Goal: Information Seeking & Learning: Learn about a topic

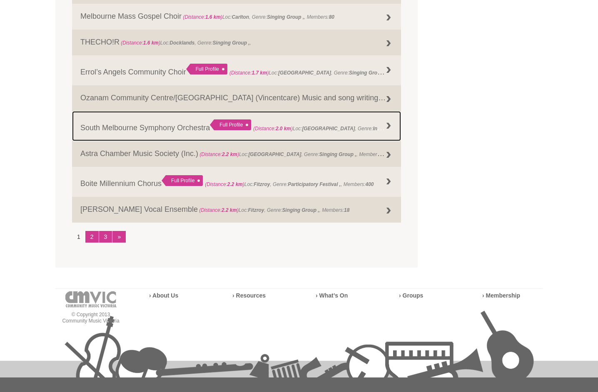
scroll to position [1041, 0]
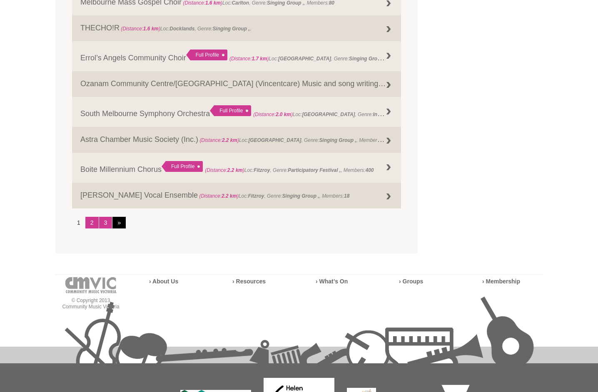
click at [120, 223] on link "»" at bounding box center [118, 223] width 13 height 12
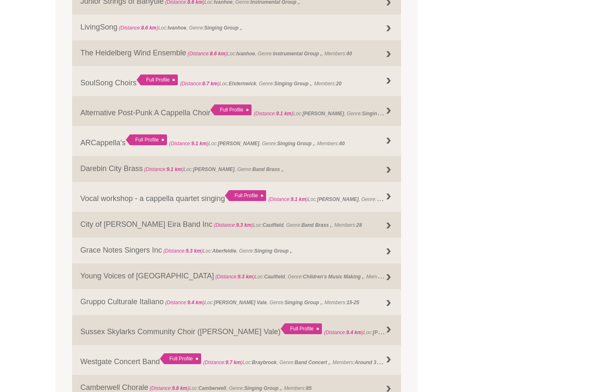
scroll to position [907, 0]
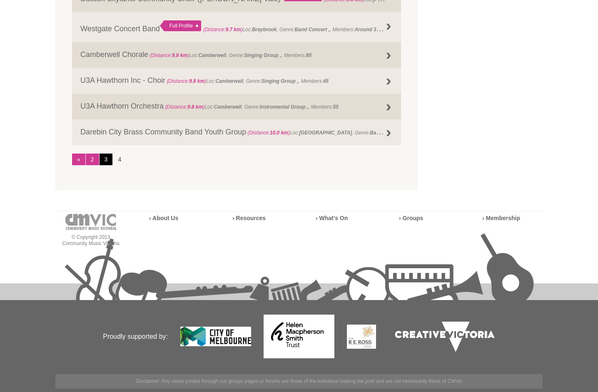
click at [103, 158] on link "3" at bounding box center [106, 160] width 13 height 12
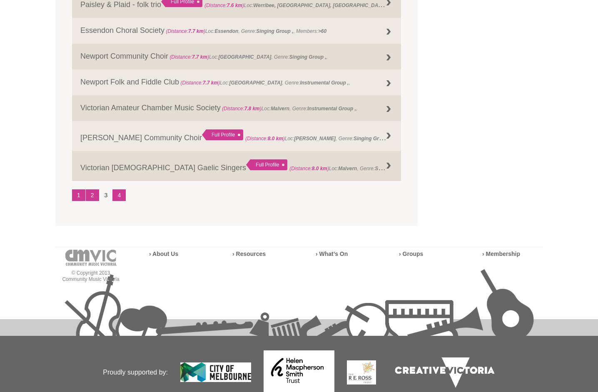
scroll to position [1113, 0]
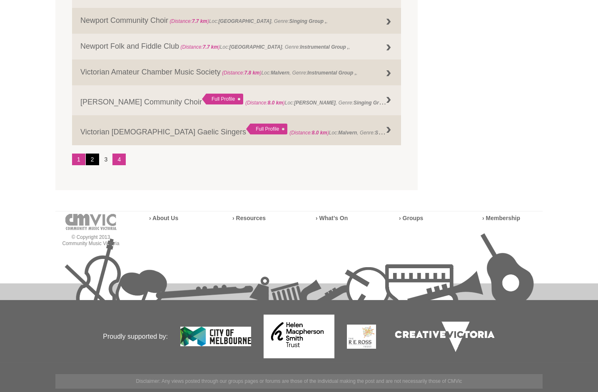
click at [94, 161] on link "2" at bounding box center [92, 160] width 13 height 12
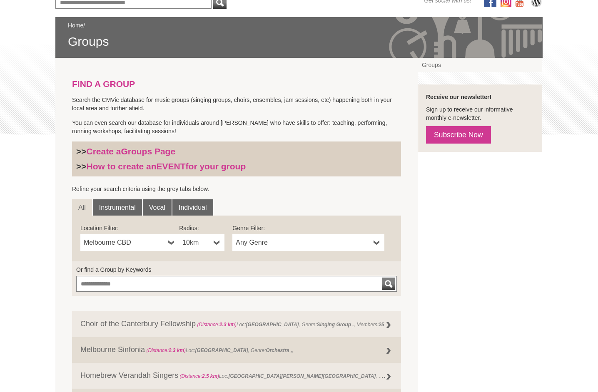
scroll to position [113, 0]
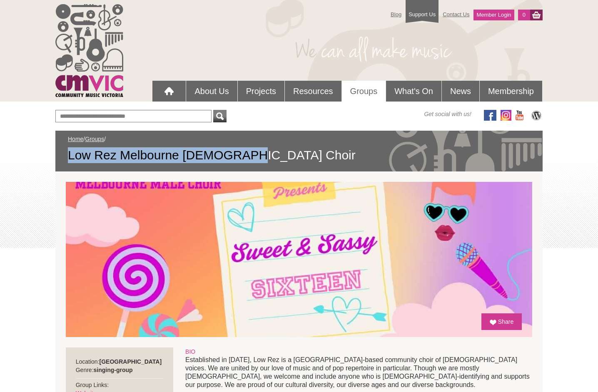
drag, startPoint x: 67, startPoint y: 156, endPoint x: 248, endPoint y: 156, distance: 180.7
click at [248, 156] on div "Home / Groups / Low Rez Melbourne Male Choir" at bounding box center [298, 151] width 487 height 41
copy span "Low Rez Melbourne Male Choir"
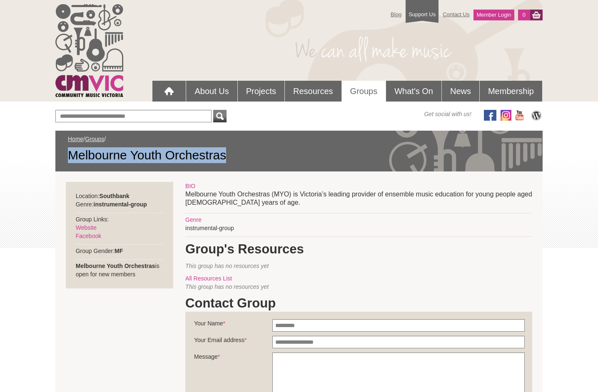
drag, startPoint x: 70, startPoint y: 154, endPoint x: 231, endPoint y: 153, distance: 160.8
click at [231, 153] on span "Melbourne Youth Orchestras" at bounding box center [299, 155] width 462 height 16
copy span "Melbourne Youth Orchestras"
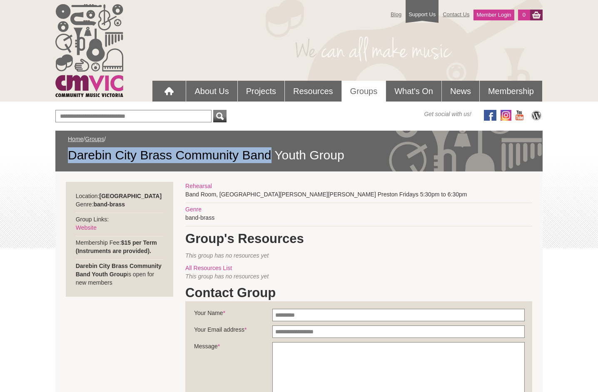
drag, startPoint x: 70, startPoint y: 155, endPoint x: 269, endPoint y: 158, distance: 199.1
click at [269, 158] on span "Darebin City Brass Community Band Youth Group" at bounding box center [299, 155] width 462 height 16
copy span "Darebin City Brass Community Band"
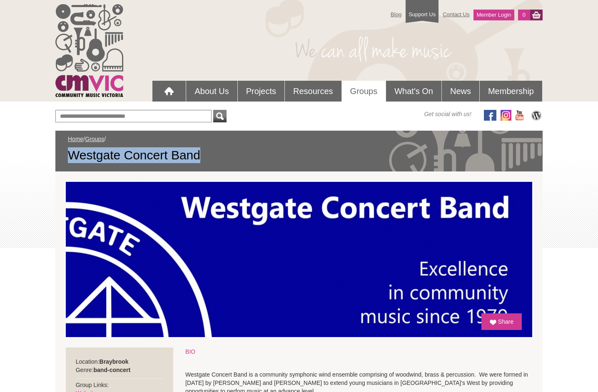
drag, startPoint x: 65, startPoint y: 150, endPoint x: 213, endPoint y: 149, distance: 147.4
click at [213, 149] on div "Home / Groups / Westgate Concert Band" at bounding box center [298, 151] width 487 height 41
copy span "Westgate Concert Band"
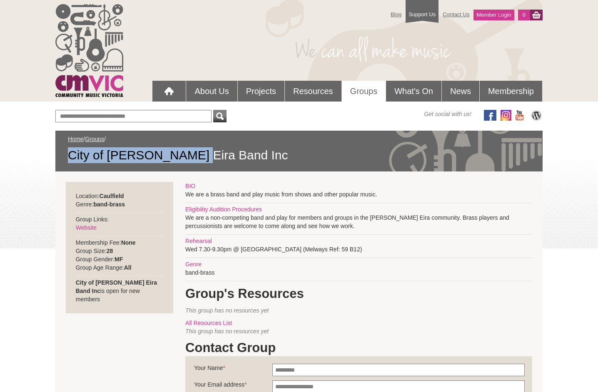
drag, startPoint x: 70, startPoint y: 156, endPoint x: 192, endPoint y: 153, distance: 122.5
click at [192, 153] on span "City of [PERSON_NAME] Eira Band Inc" at bounding box center [299, 155] width 462 height 16
copy span "City of [PERSON_NAME] Eira Band"
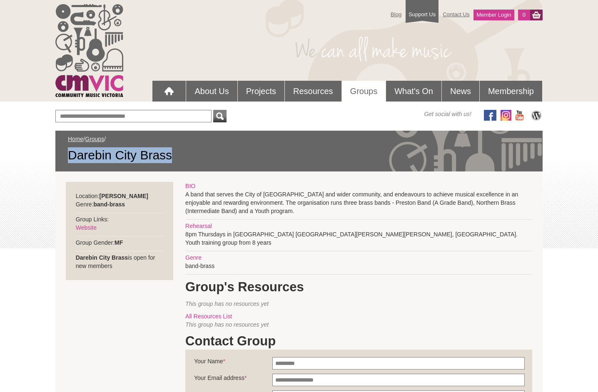
drag, startPoint x: 67, startPoint y: 153, endPoint x: 172, endPoint y: 157, distance: 104.6
click at [172, 157] on div "Home / Groups / Darebin City Brass" at bounding box center [298, 151] width 487 height 41
drag, startPoint x: 212, startPoint y: 163, endPoint x: 192, endPoint y: 152, distance: 23.1
click at [212, 163] on div "Home / Groups / Darebin City Brass" at bounding box center [298, 151] width 487 height 41
drag, startPoint x: 167, startPoint y: 157, endPoint x: 68, endPoint y: 161, distance: 99.2
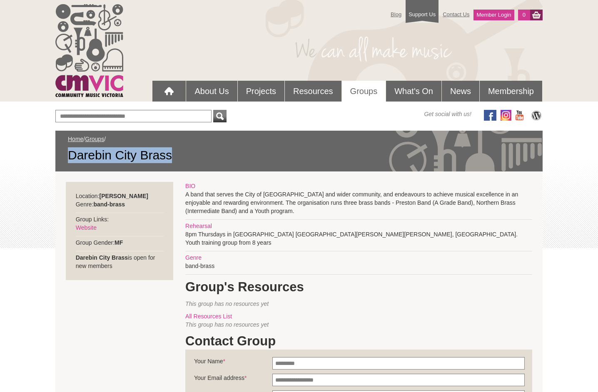
click at [68, 161] on span "Darebin City Brass" at bounding box center [299, 155] width 462 height 16
copy span "Darebin City Brass"
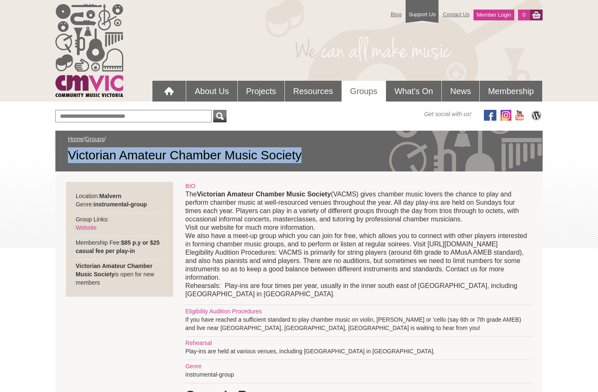
drag, startPoint x: 67, startPoint y: 156, endPoint x: 303, endPoint y: 157, distance: 235.7
click at [303, 157] on div "Home / Groups / Victorian Amateur Chamber Music Society" at bounding box center [298, 151] width 487 height 41
copy span "Victorian Amateur Chamber Music Society"
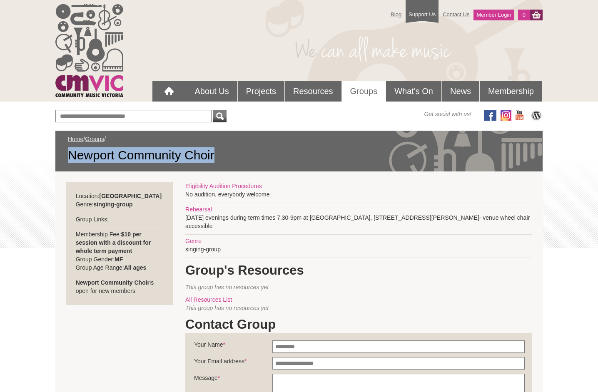
drag, startPoint x: 70, startPoint y: 157, endPoint x: 218, endPoint y: 156, distance: 148.3
click at [218, 156] on span "Newport Community Choir" at bounding box center [299, 155] width 462 height 16
copy span "Newport Community Choir"
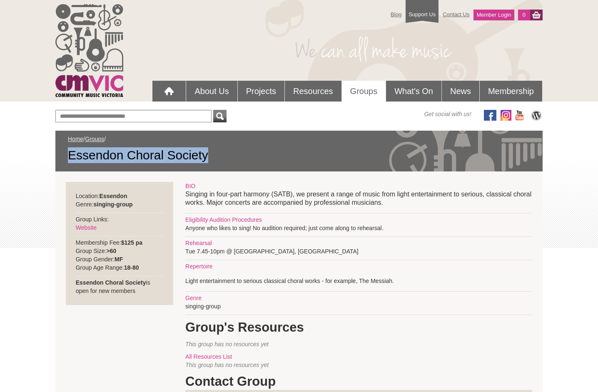
drag, startPoint x: 69, startPoint y: 156, endPoint x: 215, endPoint y: 155, distance: 145.8
click at [215, 155] on span "Essendon Choral Society" at bounding box center [299, 155] width 462 height 16
copy span "Essendon Choral Society"
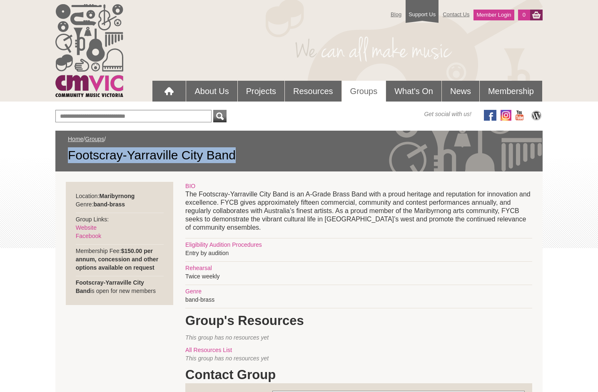
drag, startPoint x: 67, startPoint y: 153, endPoint x: 267, endPoint y: 153, distance: 200.7
click at [267, 153] on div "Home / Groups / Footscray-[GEOGRAPHIC_DATA] City Band" at bounding box center [298, 151] width 487 height 41
copy span "Footscray-Yarraville City Band"
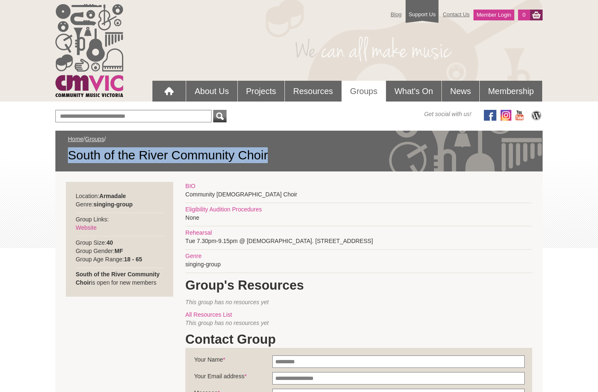
drag, startPoint x: 70, startPoint y: 153, endPoint x: 275, endPoint y: 156, distance: 204.9
click at [275, 156] on span "South of the River Community Choir" at bounding box center [299, 155] width 462 height 16
copy span "South of the River Community Choir"
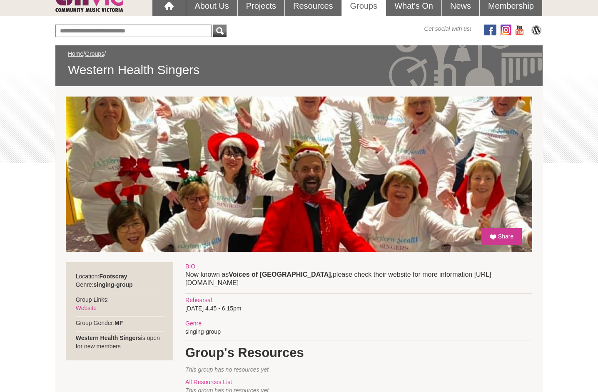
scroll to position [83, 0]
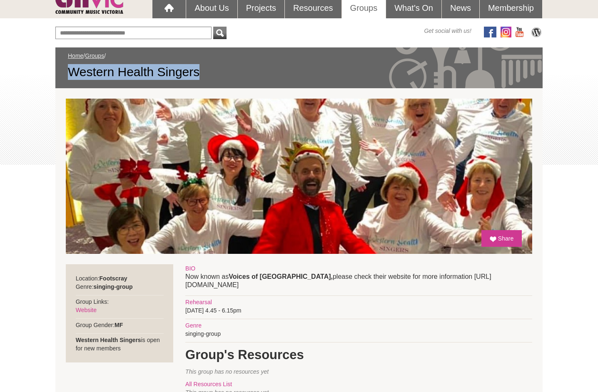
drag, startPoint x: 93, startPoint y: 68, endPoint x: 201, endPoint y: 65, distance: 108.3
click at [201, 65] on span "Western Health Singers" at bounding box center [299, 72] width 462 height 16
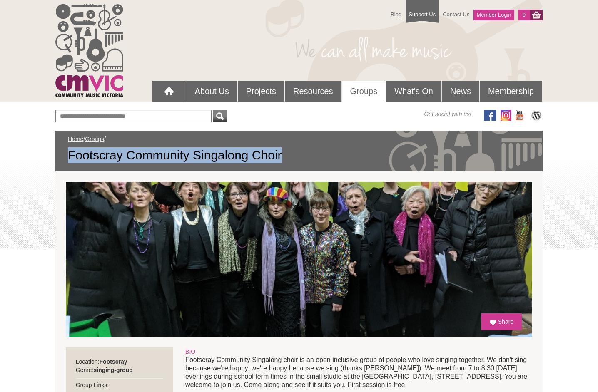
drag, startPoint x: 68, startPoint y: 154, endPoint x: 291, endPoint y: 149, distance: 222.4
click at [291, 149] on span "Footscray Community Singalong Choir" at bounding box center [299, 155] width 462 height 16
copy span "Footscray Community Singalong Choir"
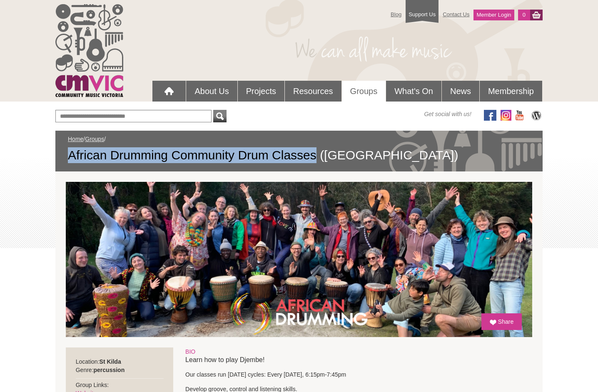
drag, startPoint x: 67, startPoint y: 156, endPoint x: 315, endPoint y: 158, distance: 247.8
click at [315, 158] on div "Home / Groups / African Drumming Community Drum Classes ([GEOGRAPHIC_DATA])" at bounding box center [298, 151] width 487 height 41
copy span "African Drumming Community Drum Classes"
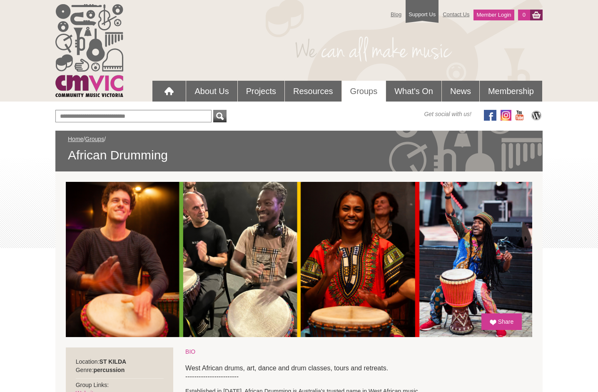
click at [72, 155] on span "African Drumming" at bounding box center [299, 155] width 462 height 16
drag, startPoint x: 68, startPoint y: 154, endPoint x: 177, endPoint y: 156, distance: 108.7
click at [177, 156] on span "African Drumming" at bounding box center [299, 155] width 462 height 16
copy span "African Drumming"
